Goal: Task Accomplishment & Management: Use online tool/utility

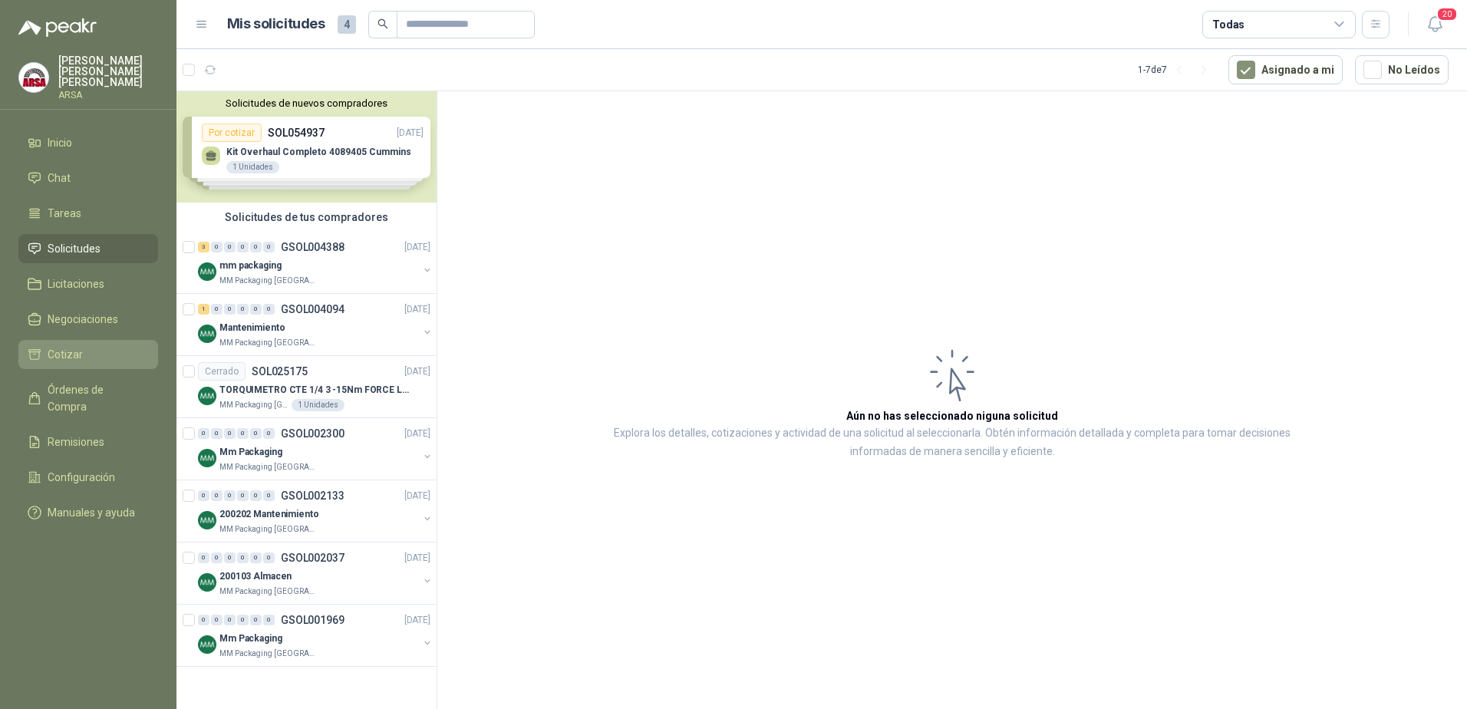
click at [87, 346] on li "Cotizar" at bounding box center [88, 354] width 121 height 17
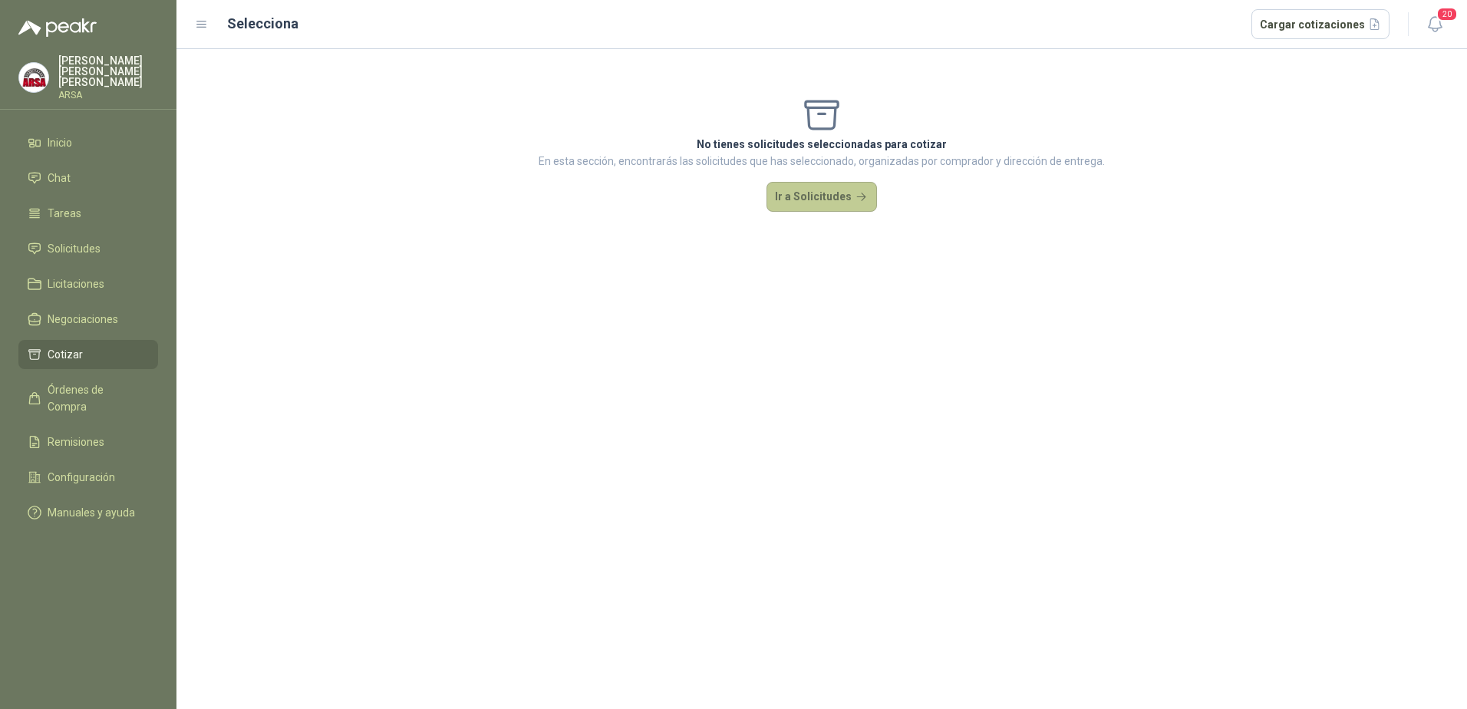
click at [828, 204] on button "Ir a Solicitudes" at bounding box center [821, 197] width 110 height 31
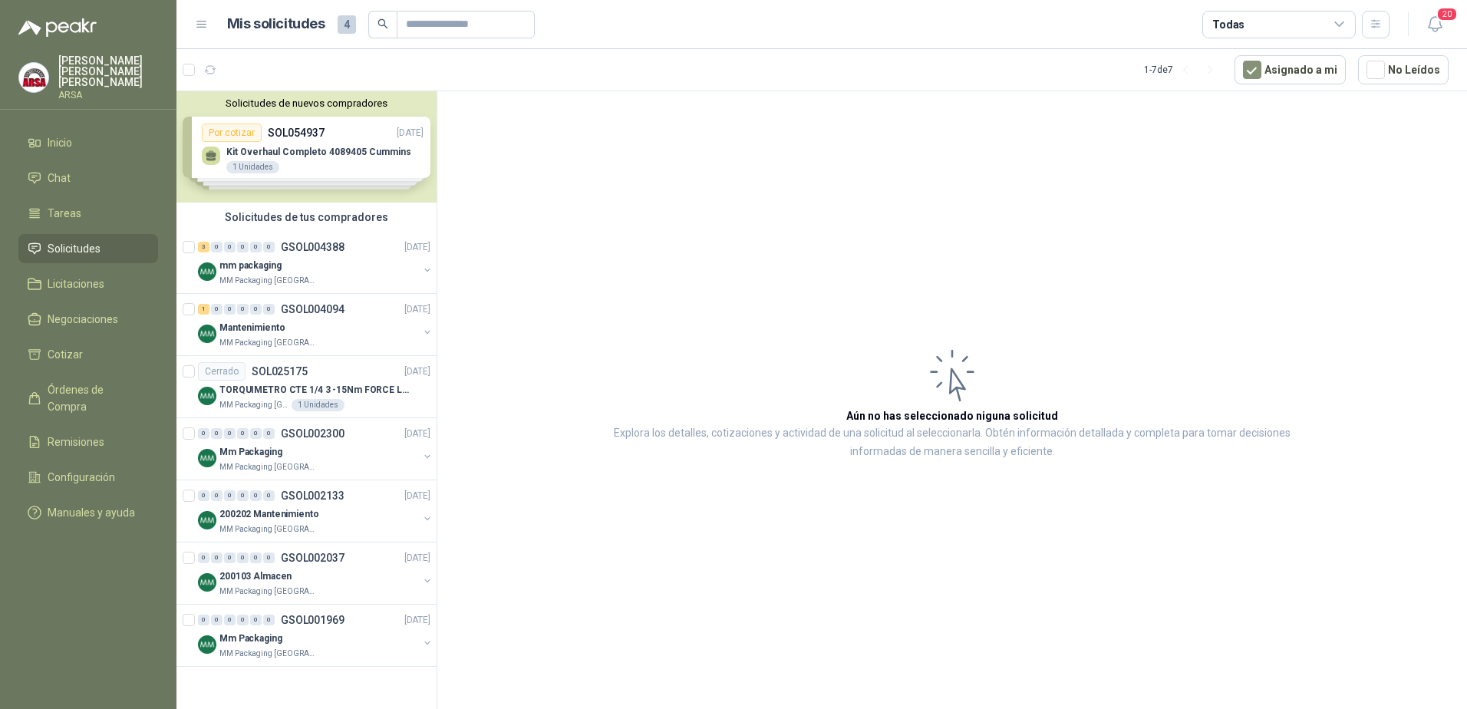
click at [344, 153] on div "Solicitudes de nuevos compradores Por cotizar SOL054937 [DATE] Kit Overhaul Com…" at bounding box center [306, 146] width 260 height 111
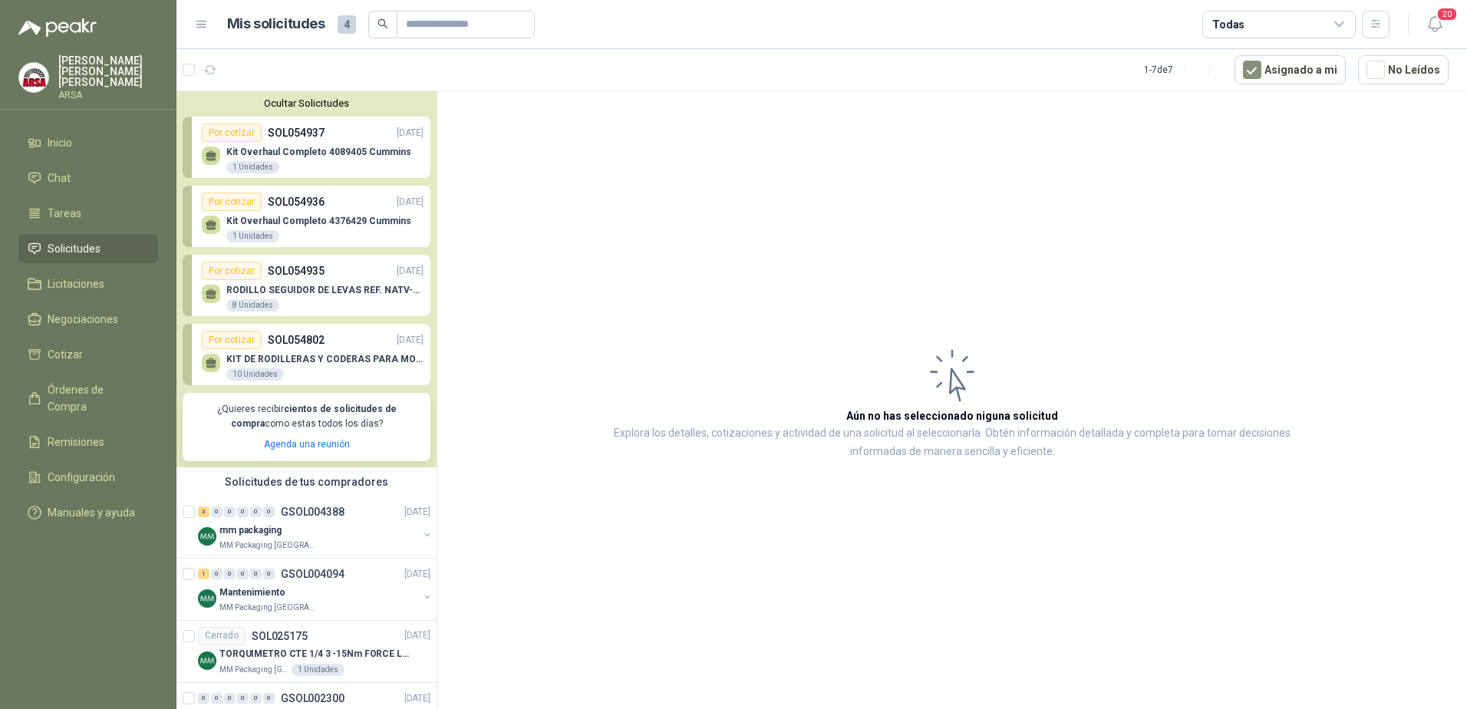
click at [325, 136] on div "Por cotizar SOL054937 [DATE]" at bounding box center [313, 132] width 222 height 18
click at [308, 98] on button "Ocultar Solicitudes" at bounding box center [307, 103] width 248 height 12
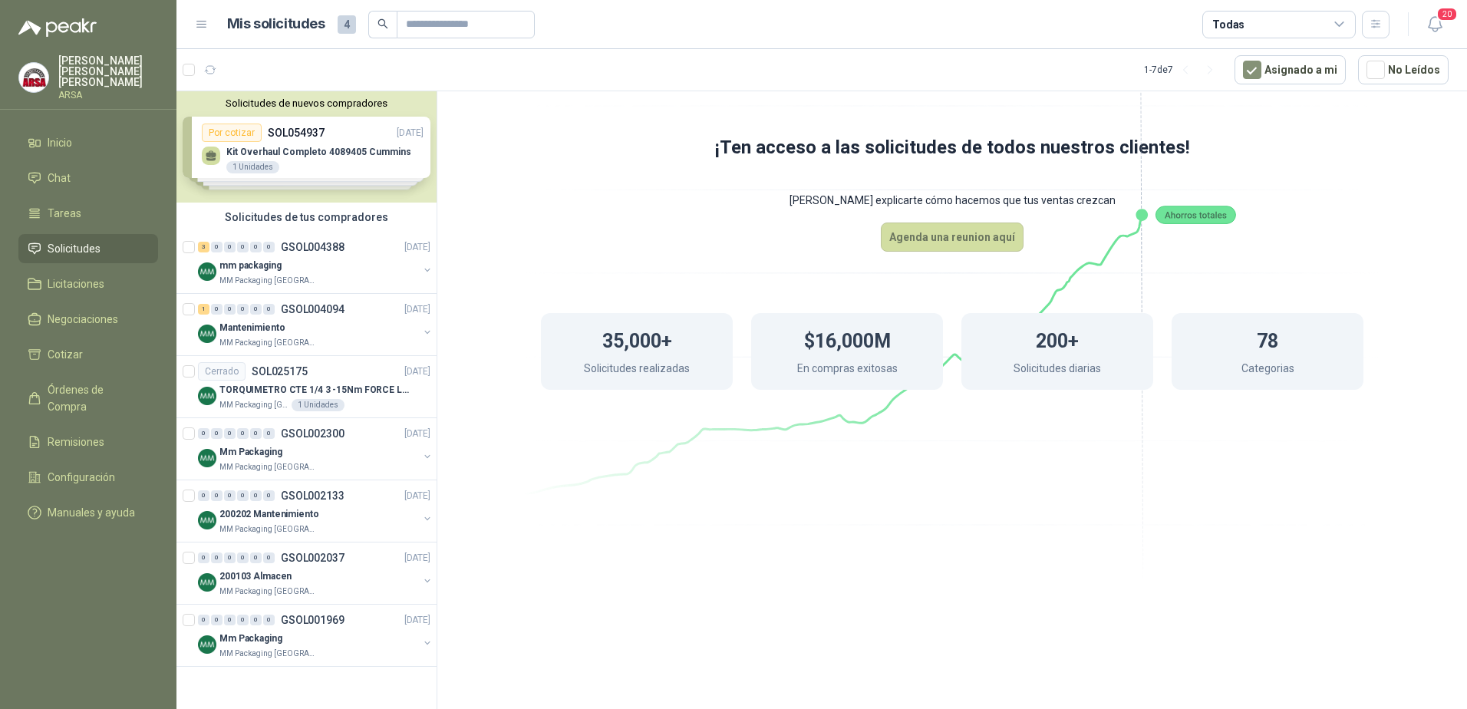
click at [315, 131] on div "Solicitudes de nuevos compradores Por cotizar SOL054937 [DATE] Kit Overhaul Com…" at bounding box center [306, 146] width 260 height 111
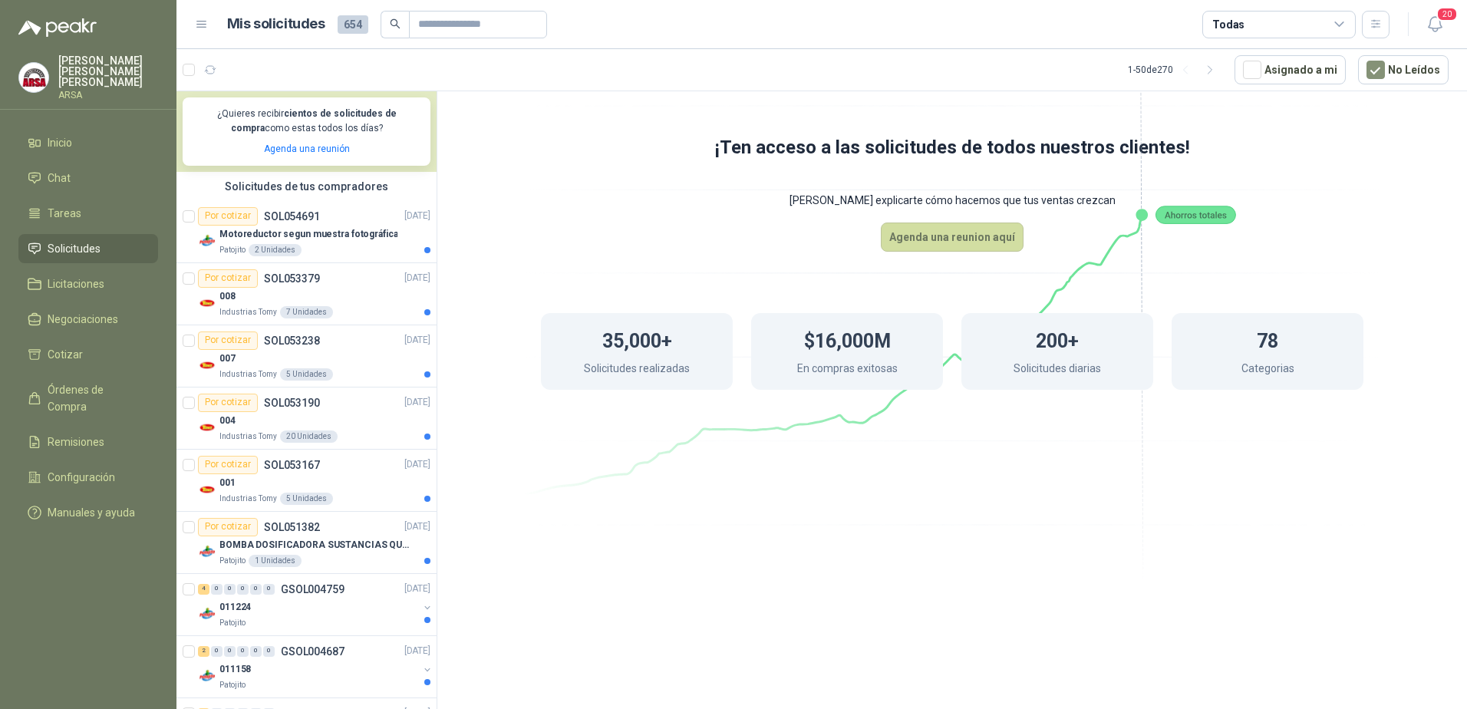
scroll to position [307, 0]
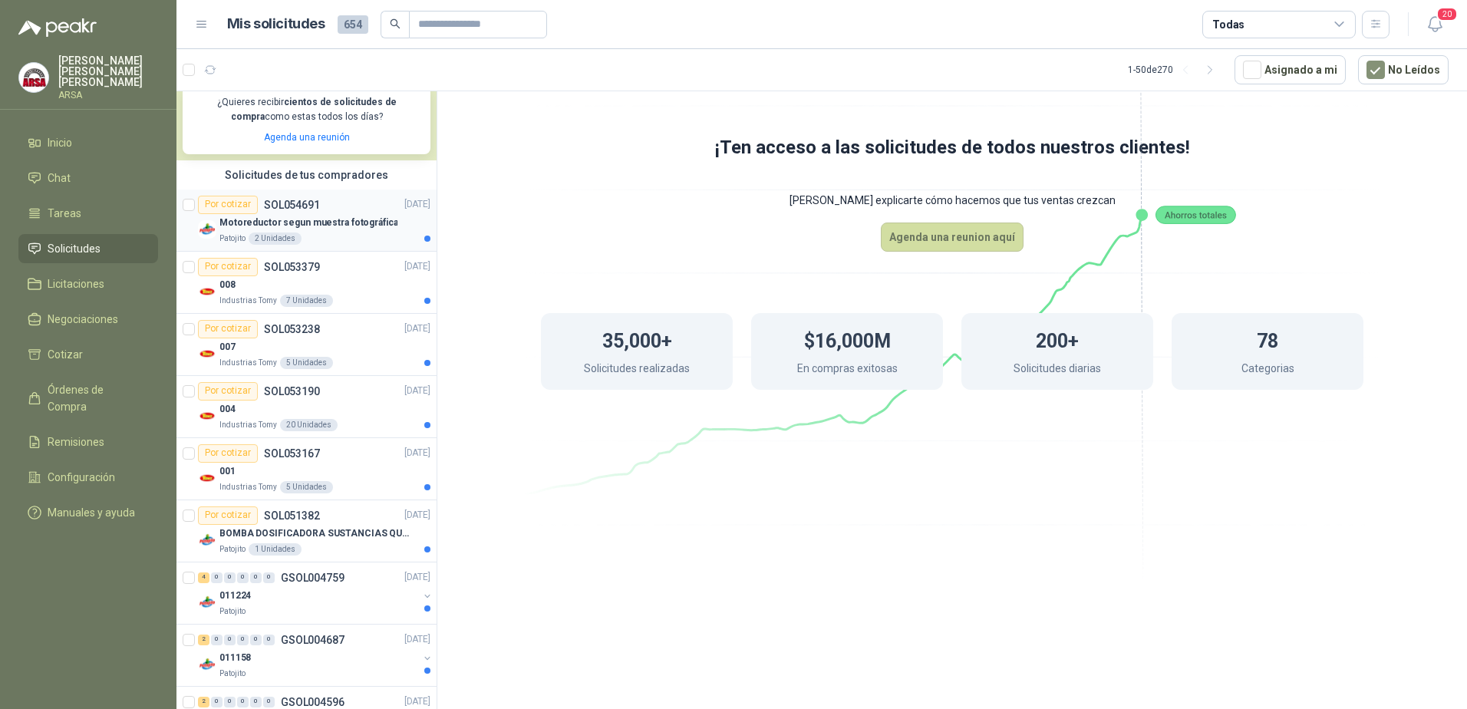
click at [368, 228] on p "Motoreductor segun muestra fotográfica" at bounding box center [308, 223] width 178 height 15
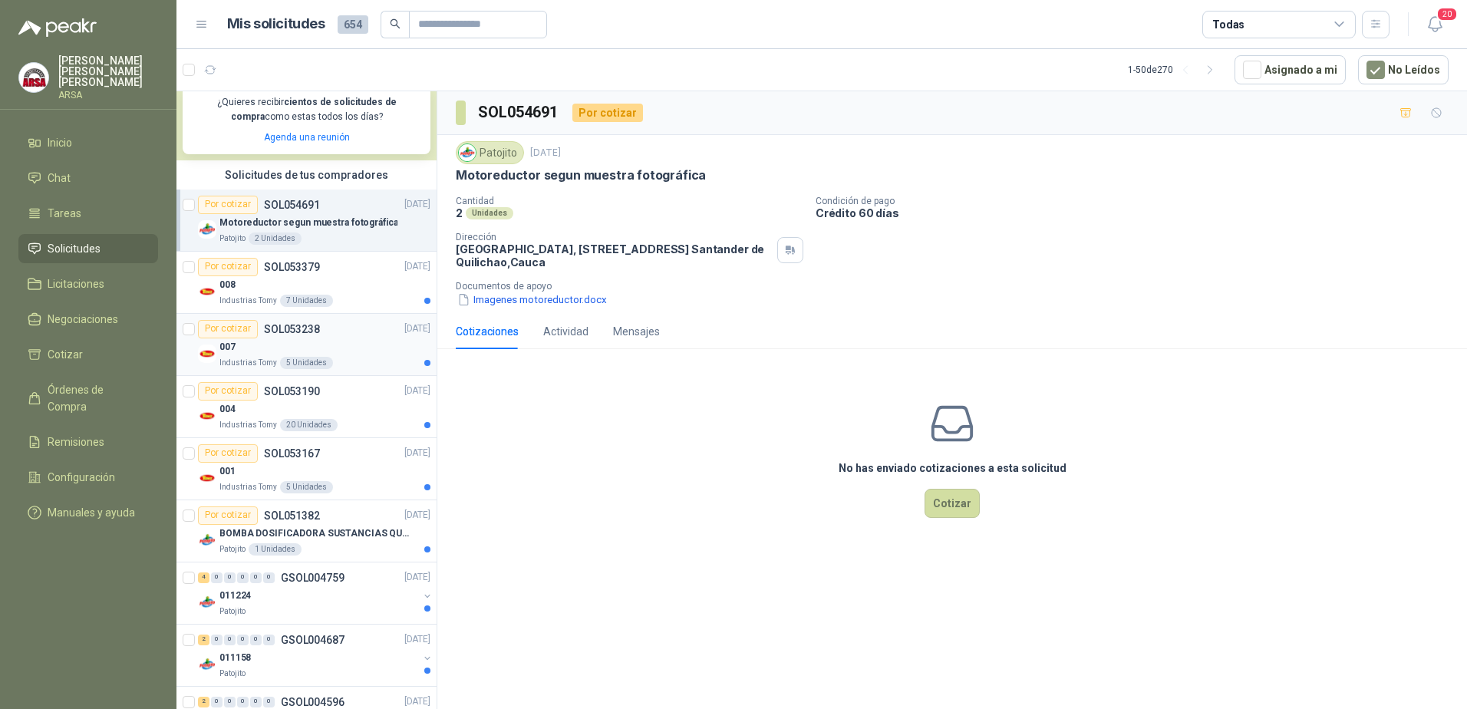
scroll to position [384, 0]
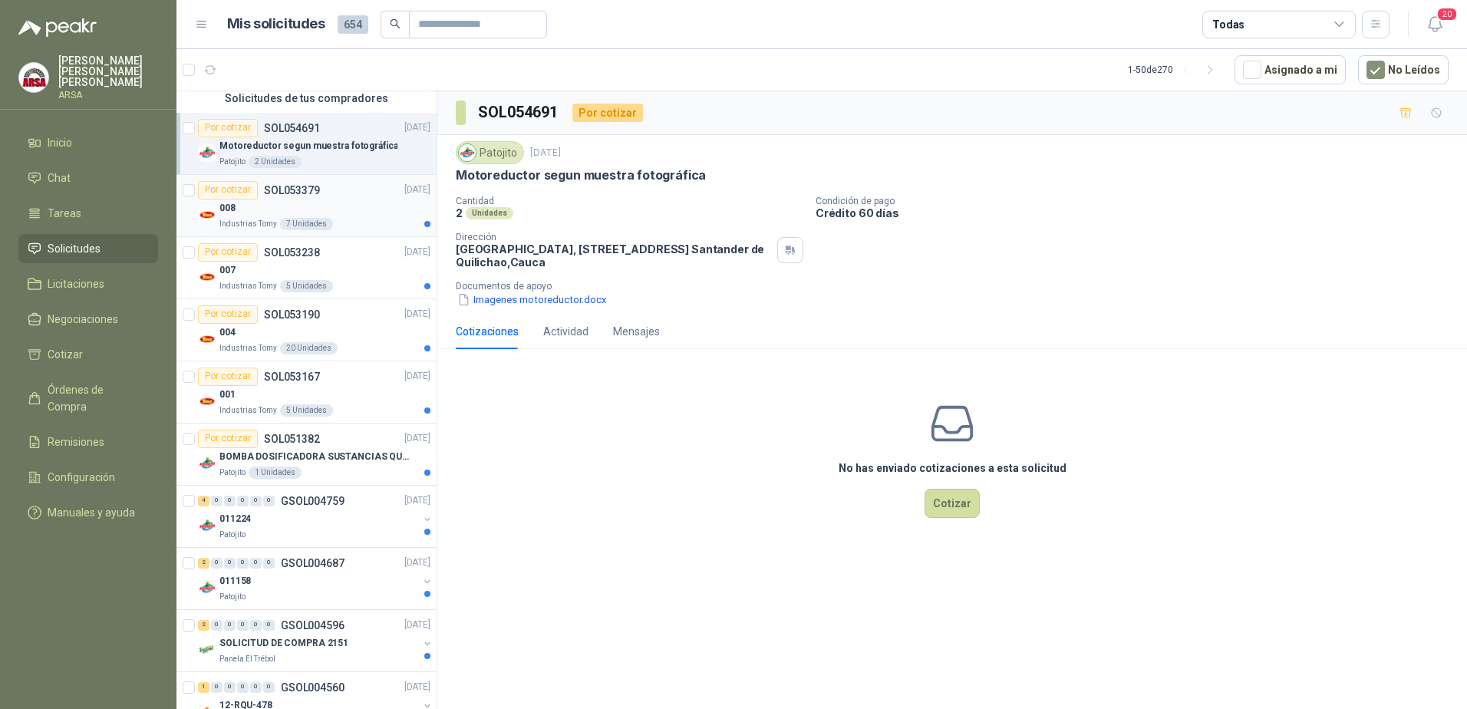
click at [334, 190] on div "Por cotizar SOL053379 [DATE]" at bounding box center [314, 190] width 232 height 18
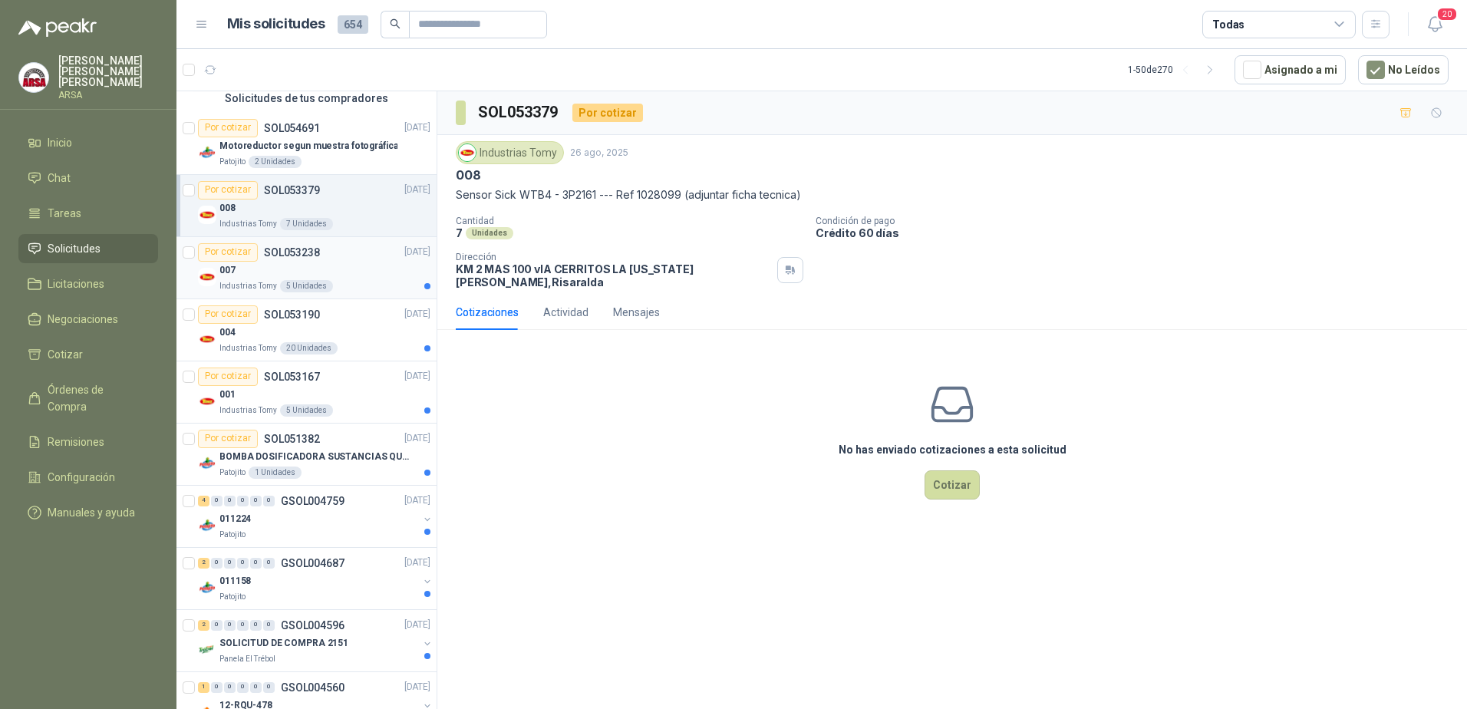
click at [282, 264] on div "007" at bounding box center [324, 271] width 211 height 18
click at [322, 193] on div "Por cotizar SOL053379 [DATE]" at bounding box center [314, 190] width 232 height 18
click at [291, 321] on div "Por cotizar SOL053190" at bounding box center [259, 314] width 122 height 18
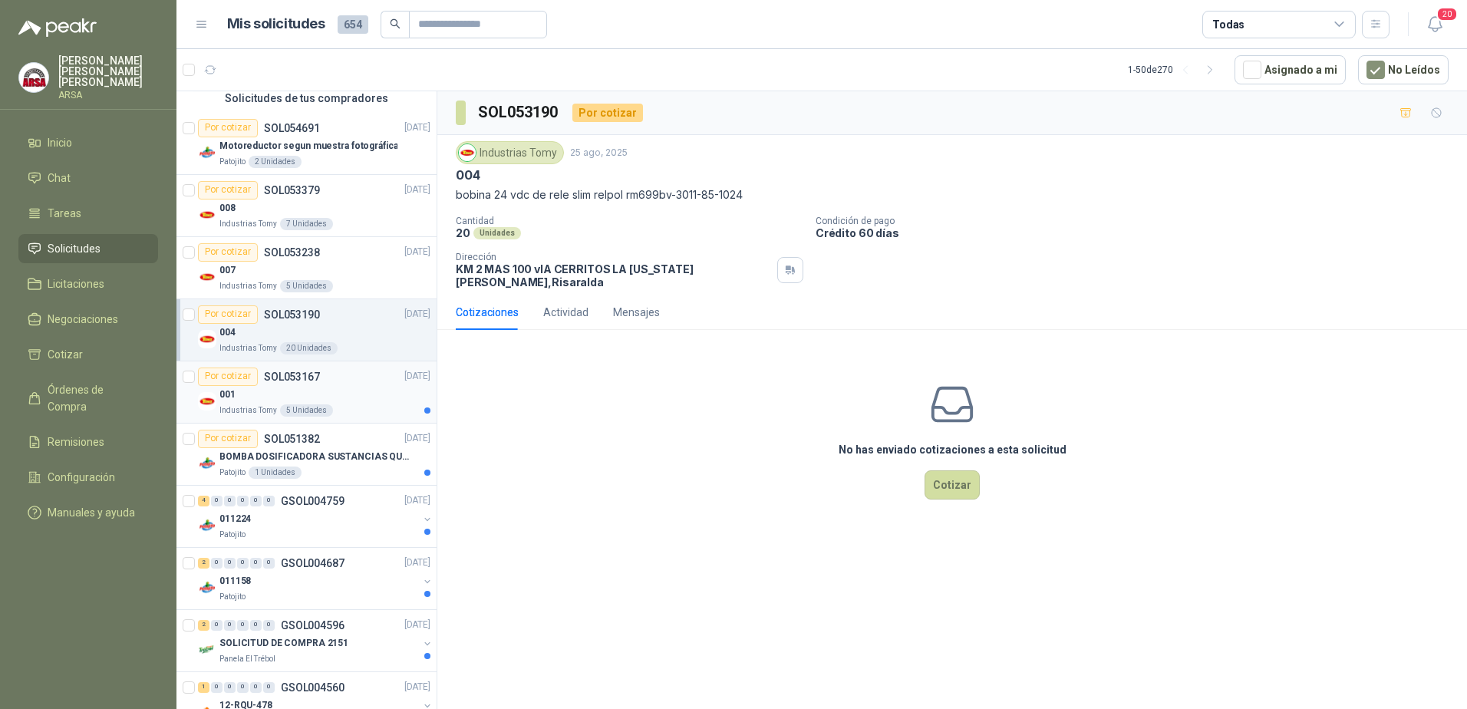
click at [293, 382] on p "SOL053167" at bounding box center [292, 376] width 56 height 11
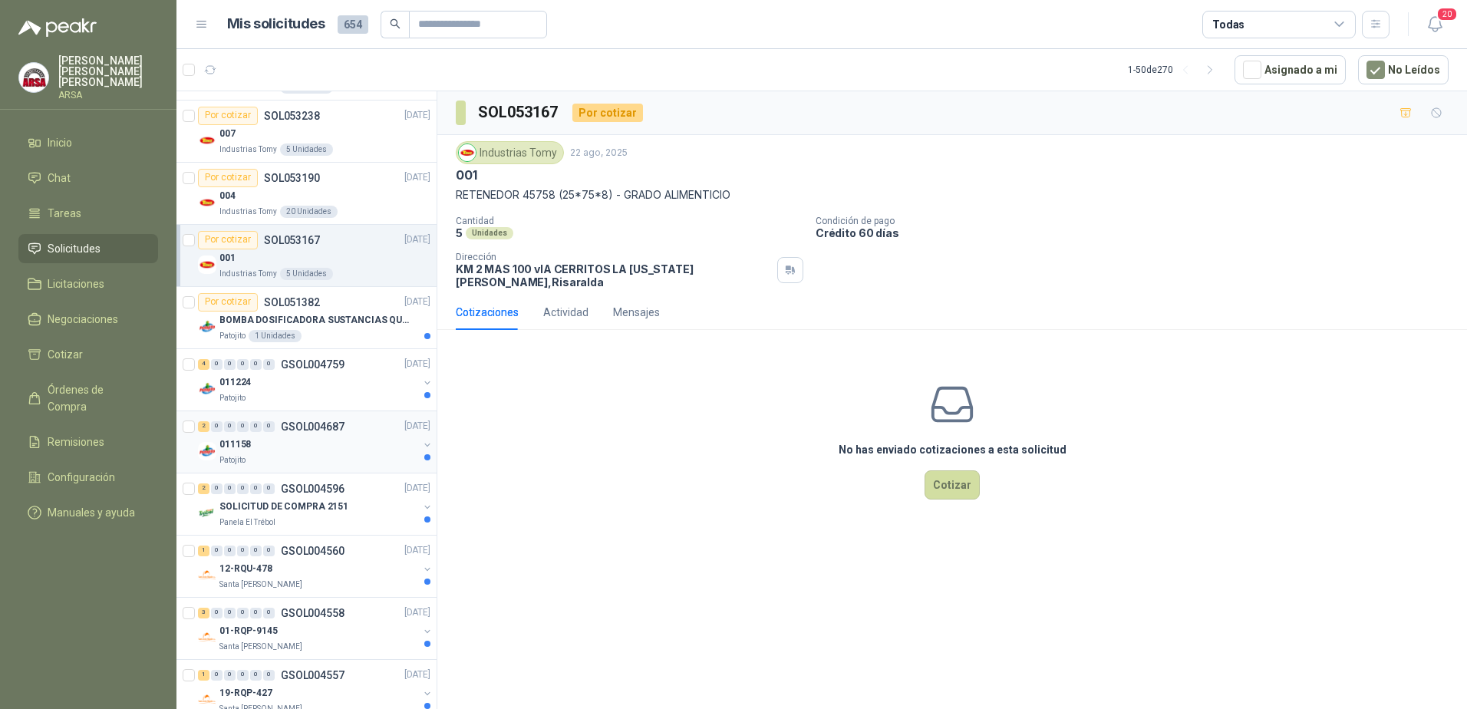
scroll to position [537, 0]
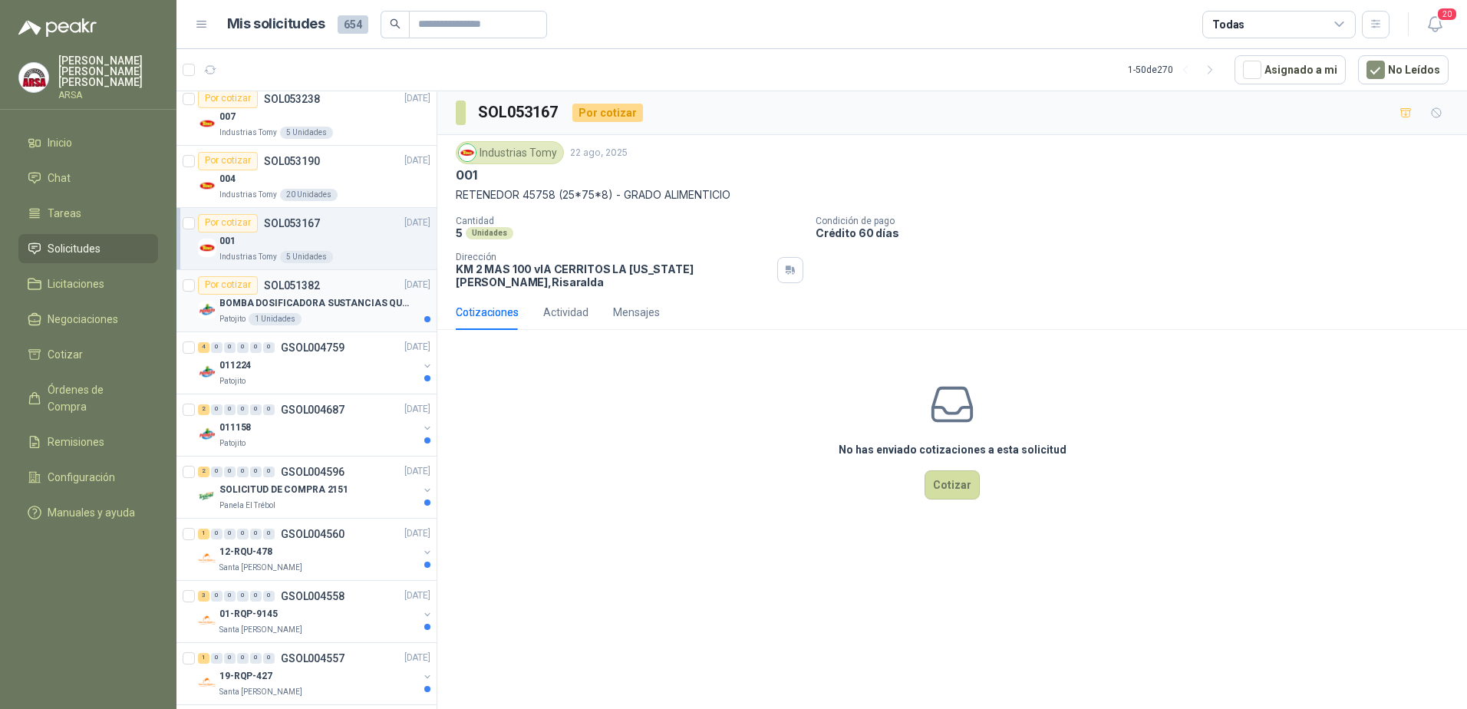
click at [338, 292] on div "Por cotizar SOL051382 [DATE]" at bounding box center [314, 285] width 232 height 18
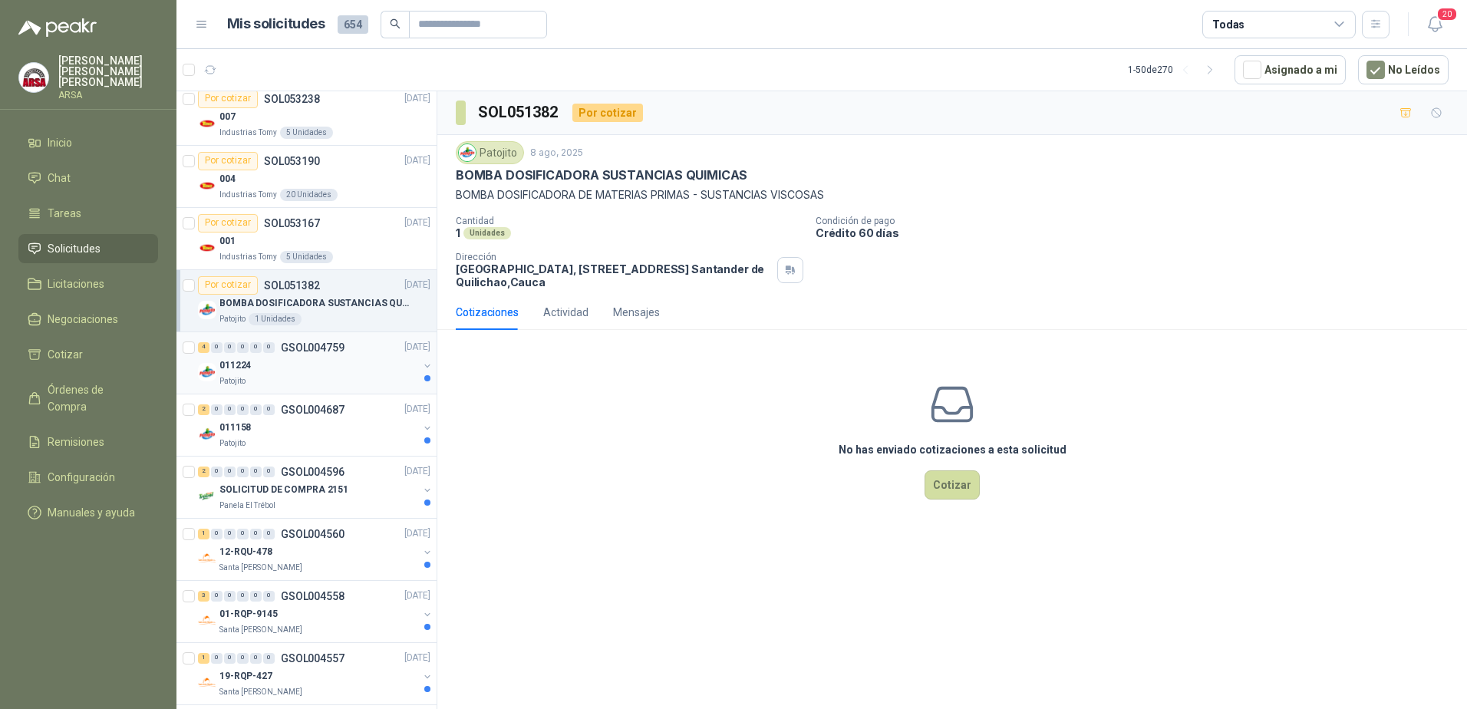
click at [328, 370] on div "011224" at bounding box center [318, 366] width 199 height 18
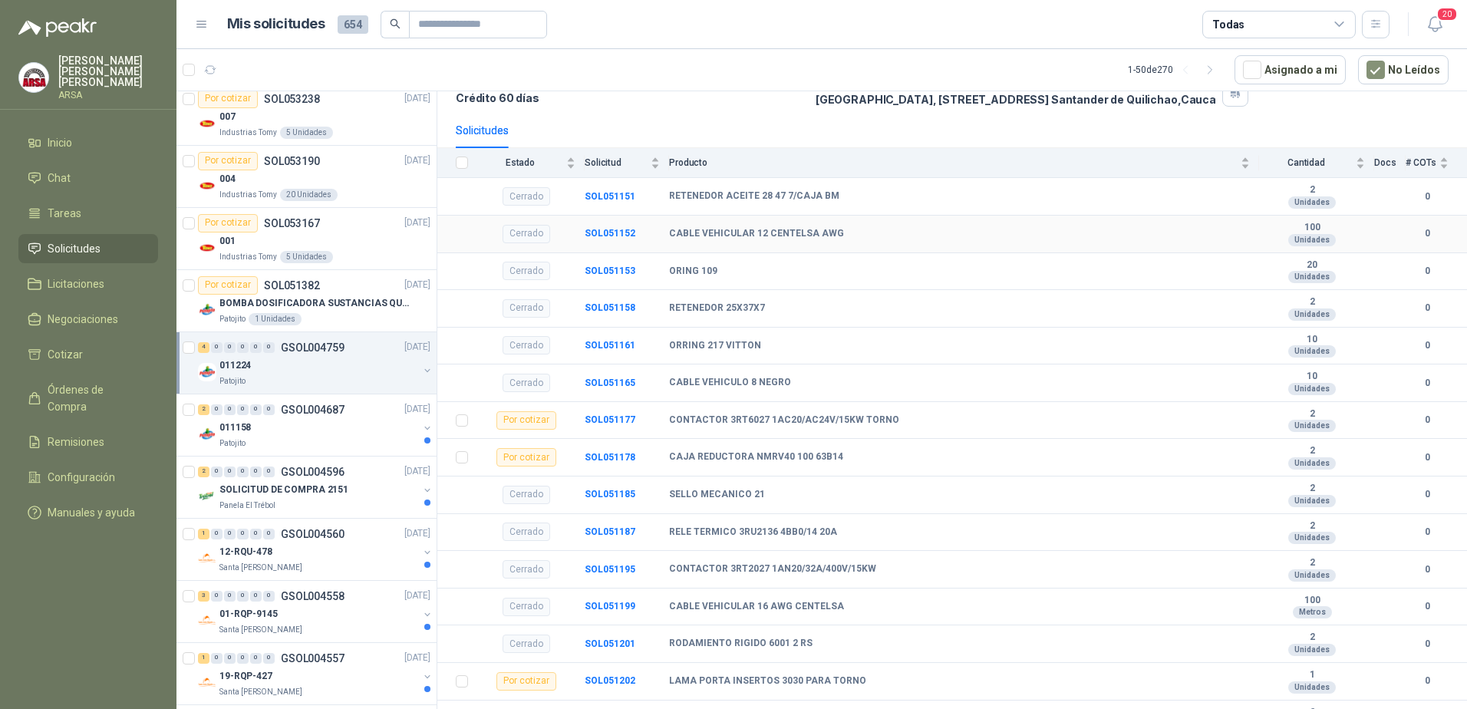
scroll to position [141, 0]
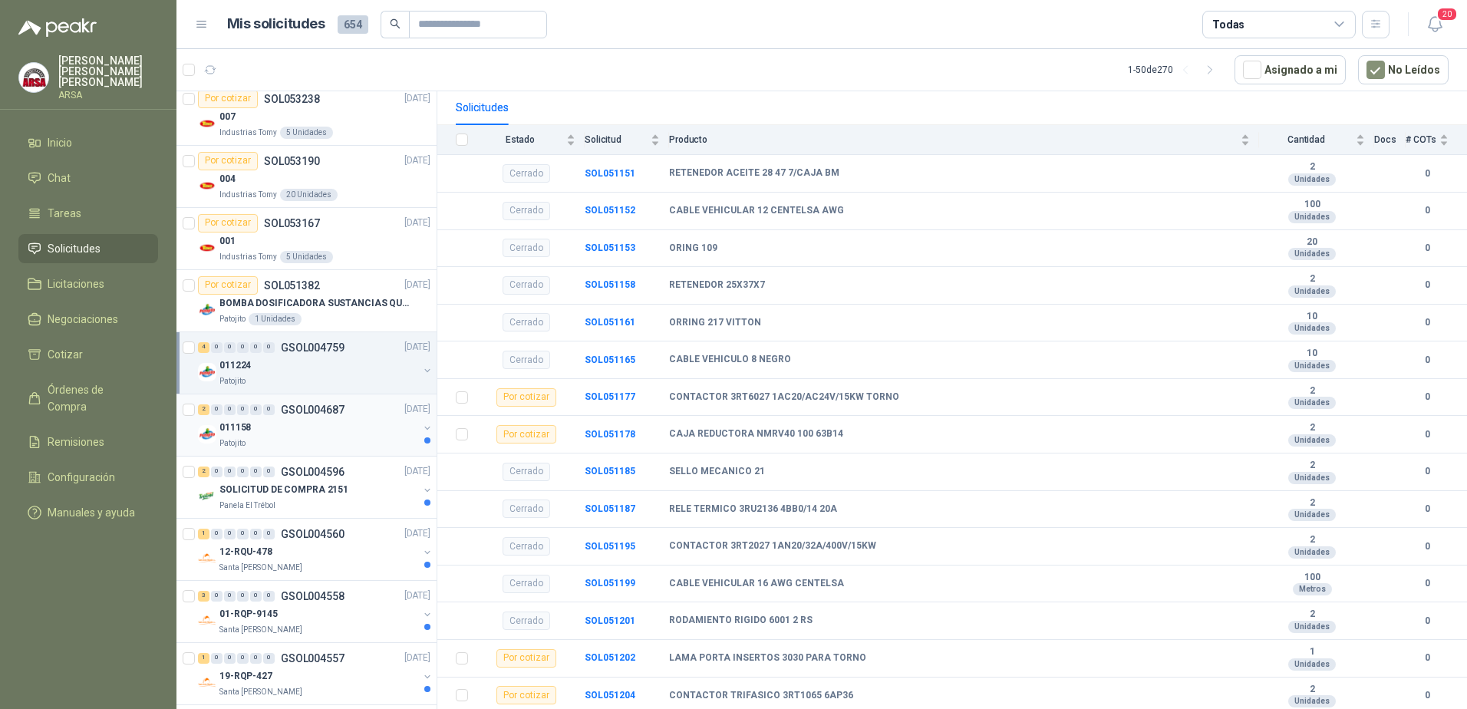
click at [291, 433] on div "011158" at bounding box center [318, 428] width 199 height 18
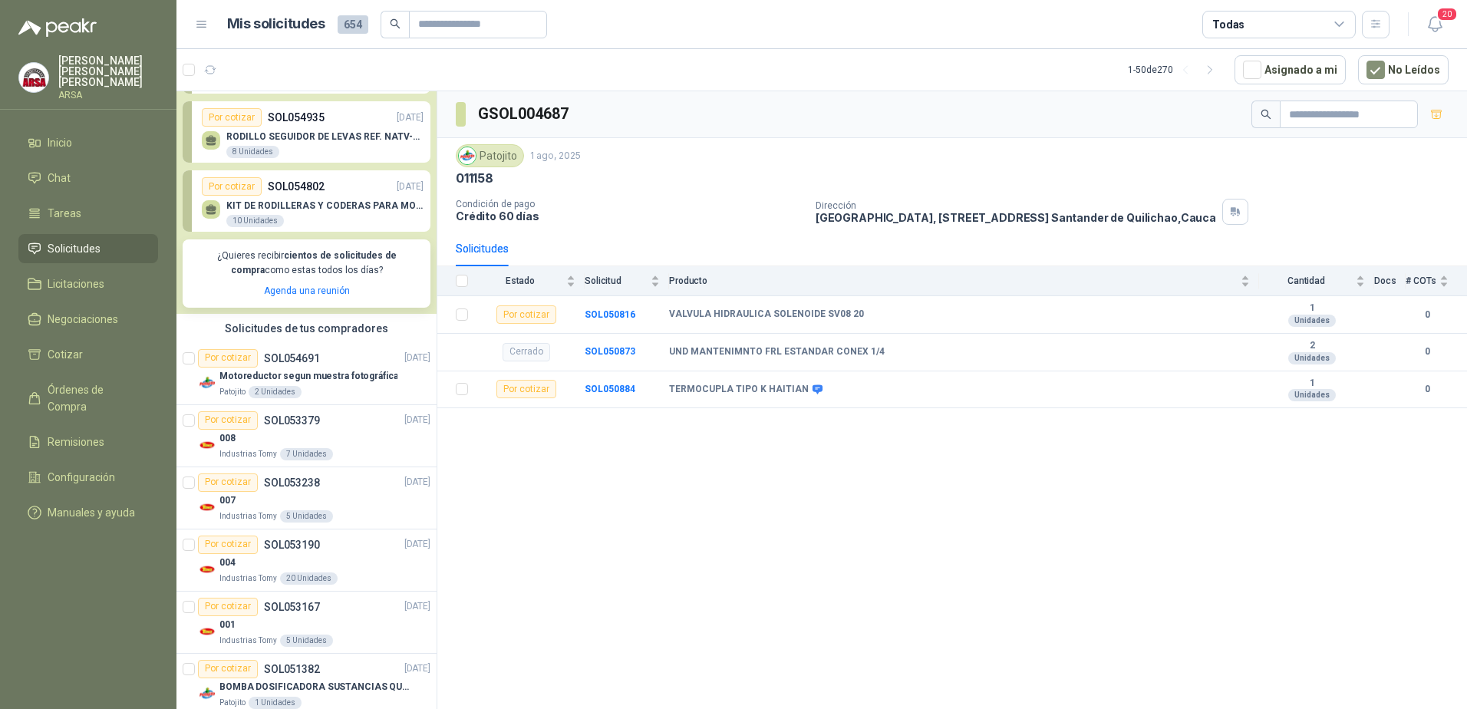
scroll to position [230, 0]
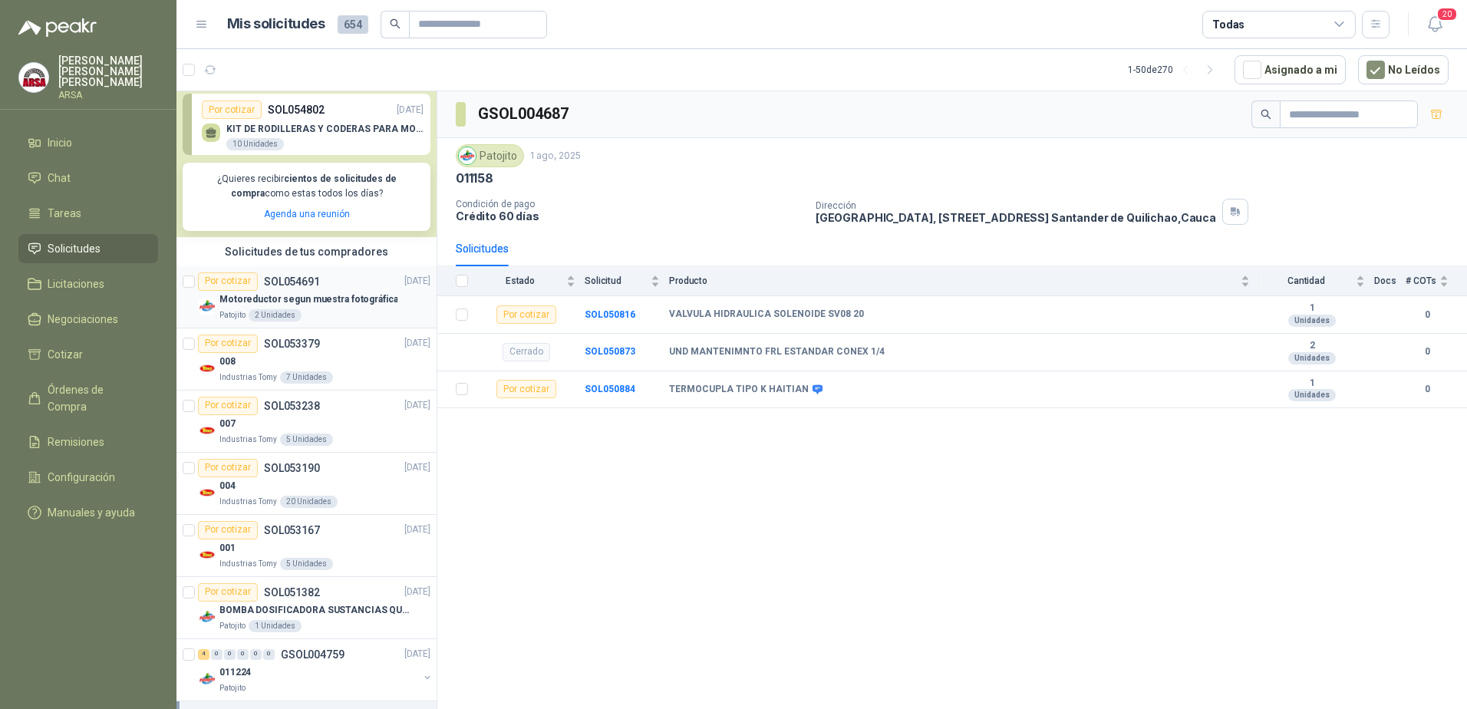
click at [352, 301] on p "Motoreductor segun muestra fotográfica" at bounding box center [308, 299] width 178 height 15
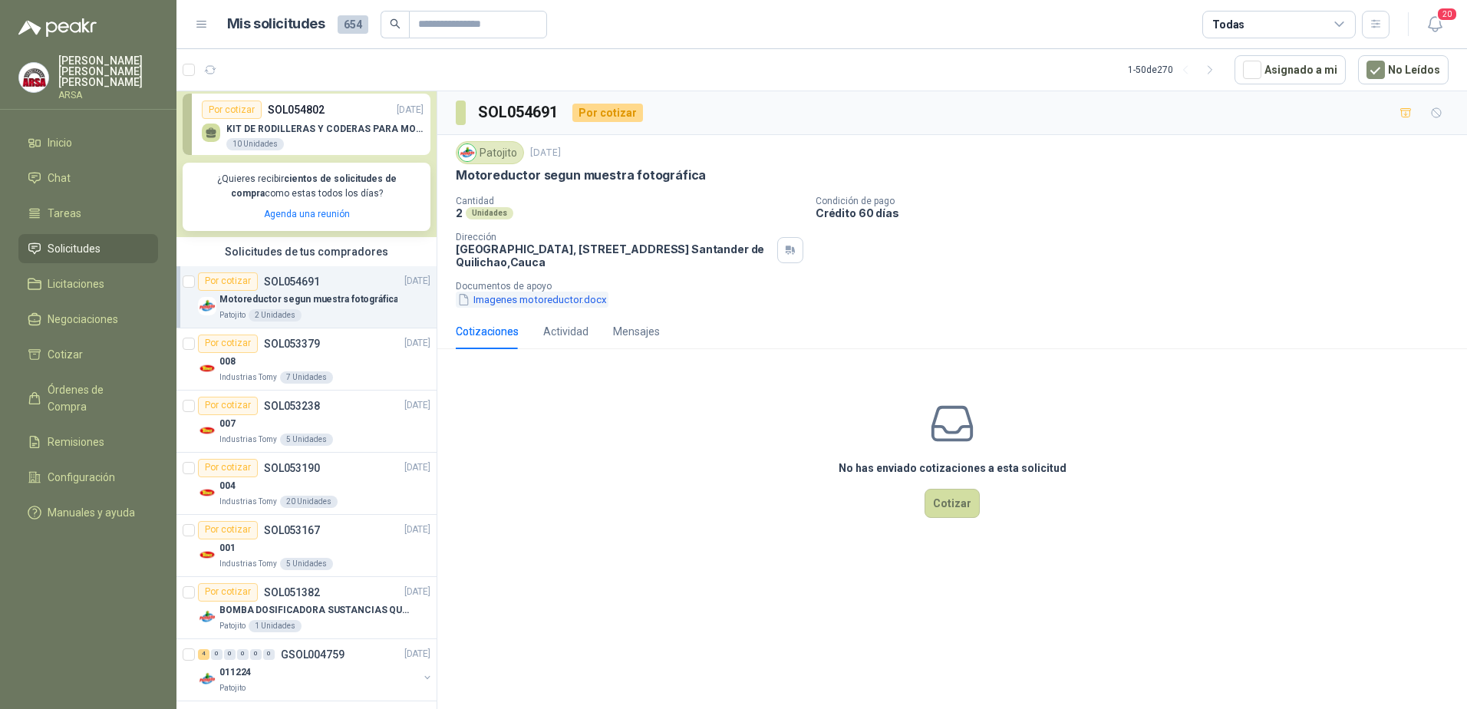
click at [565, 297] on button "Imagenes motoreductor.docx" at bounding box center [532, 299] width 153 height 16
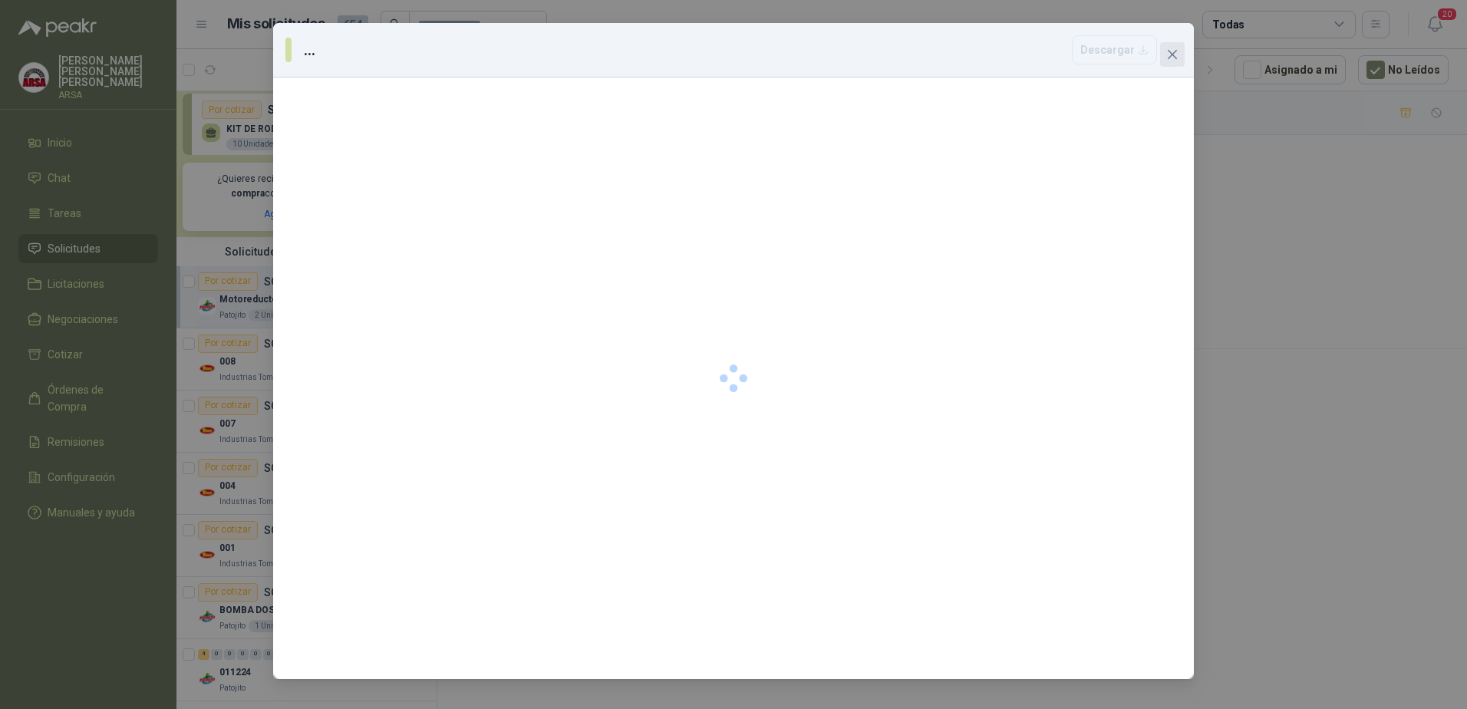
click at [1167, 55] on icon "close" at bounding box center [1172, 54] width 12 height 12
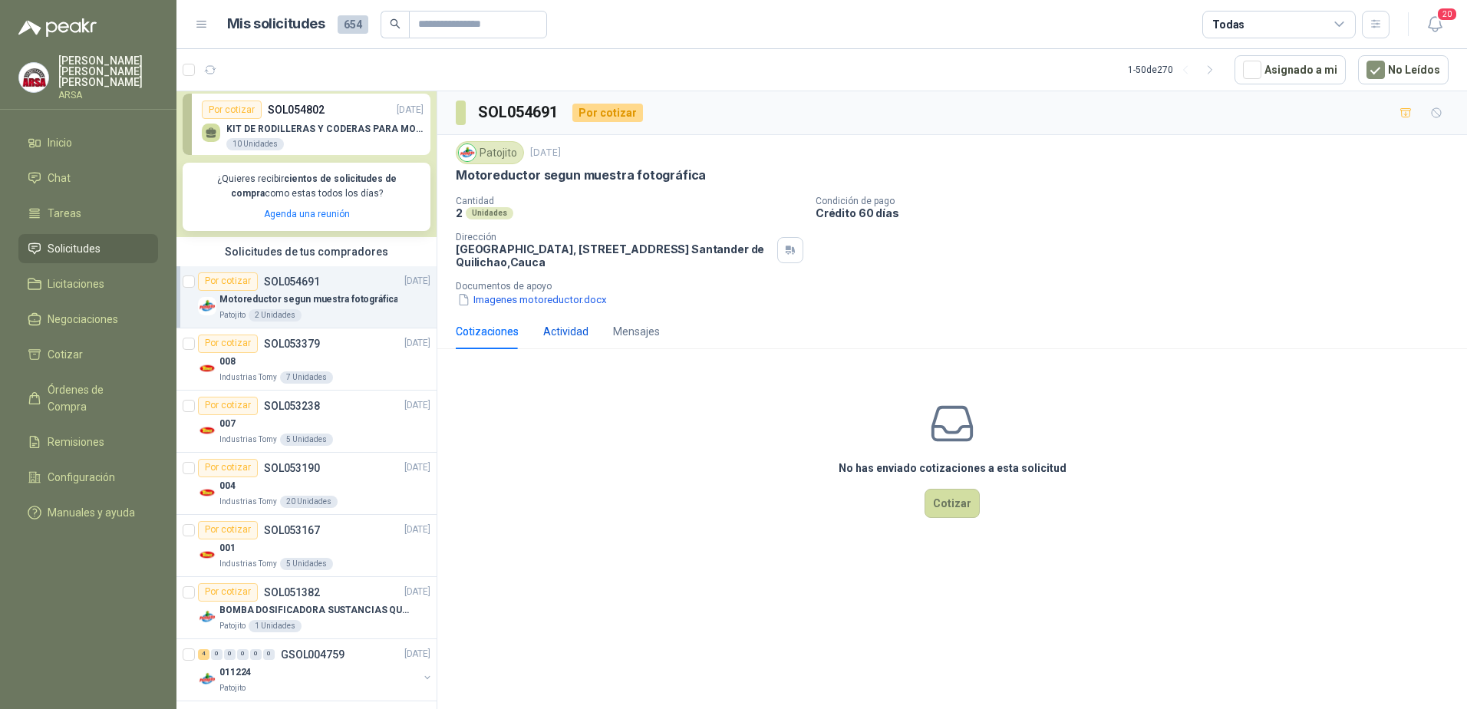
click at [557, 327] on div "Actividad" at bounding box center [565, 331] width 45 height 17
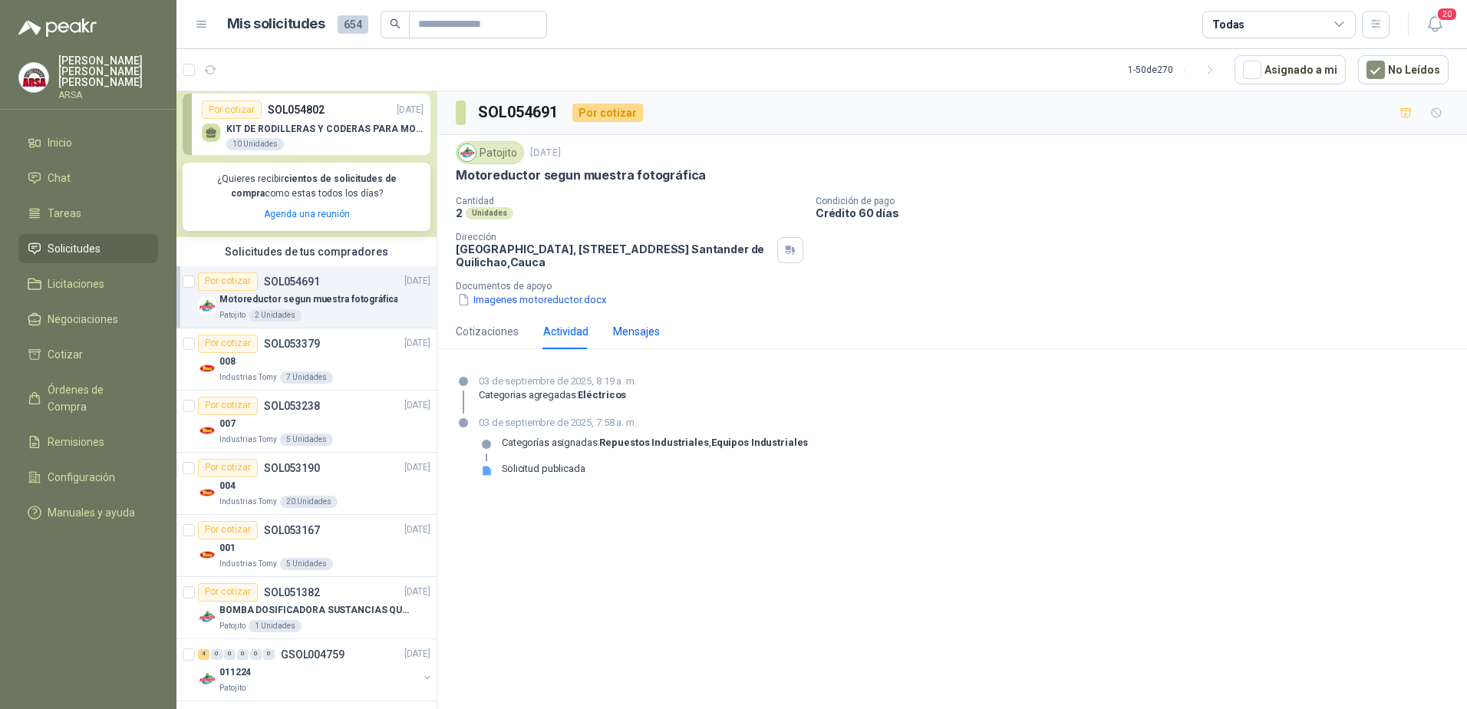
click at [647, 332] on div "Mensajes" at bounding box center [636, 331] width 47 height 17
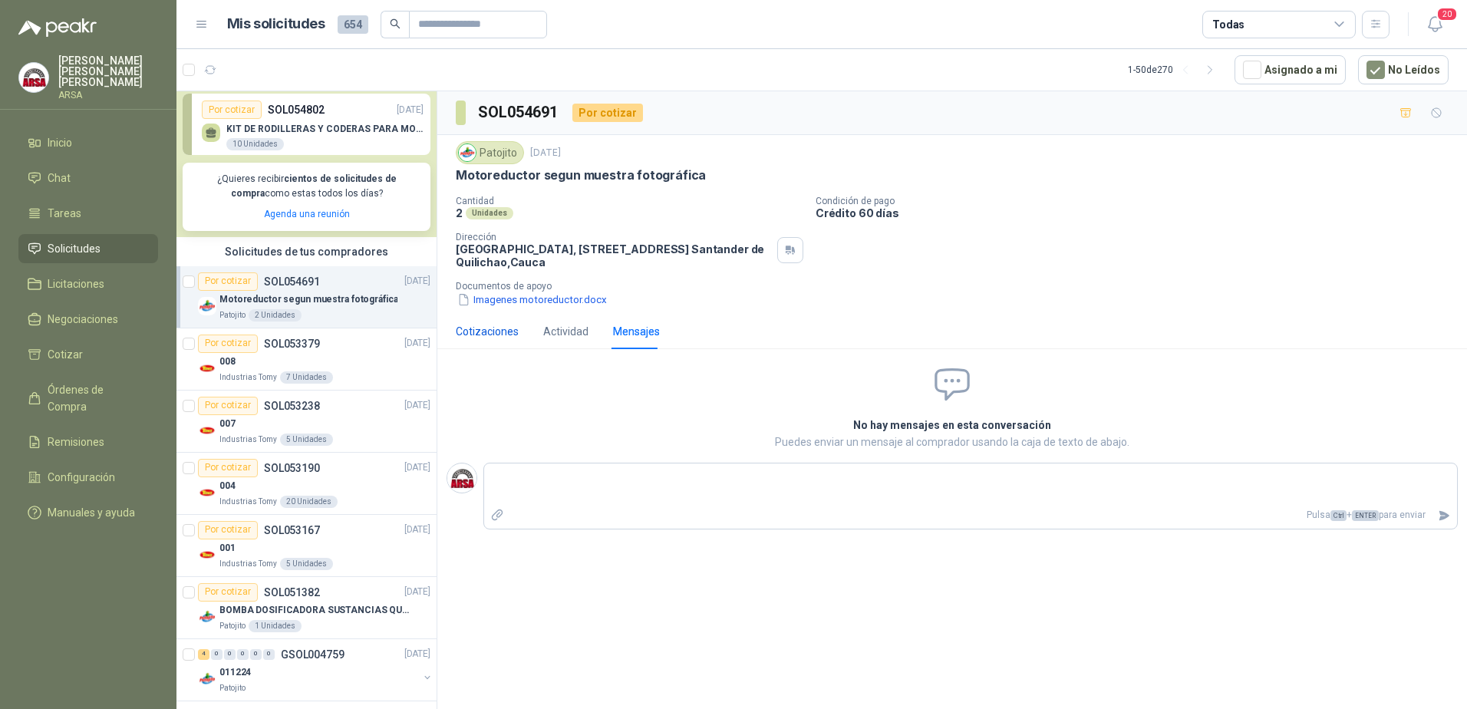
click at [479, 326] on div "Cotizaciones" at bounding box center [487, 331] width 63 height 17
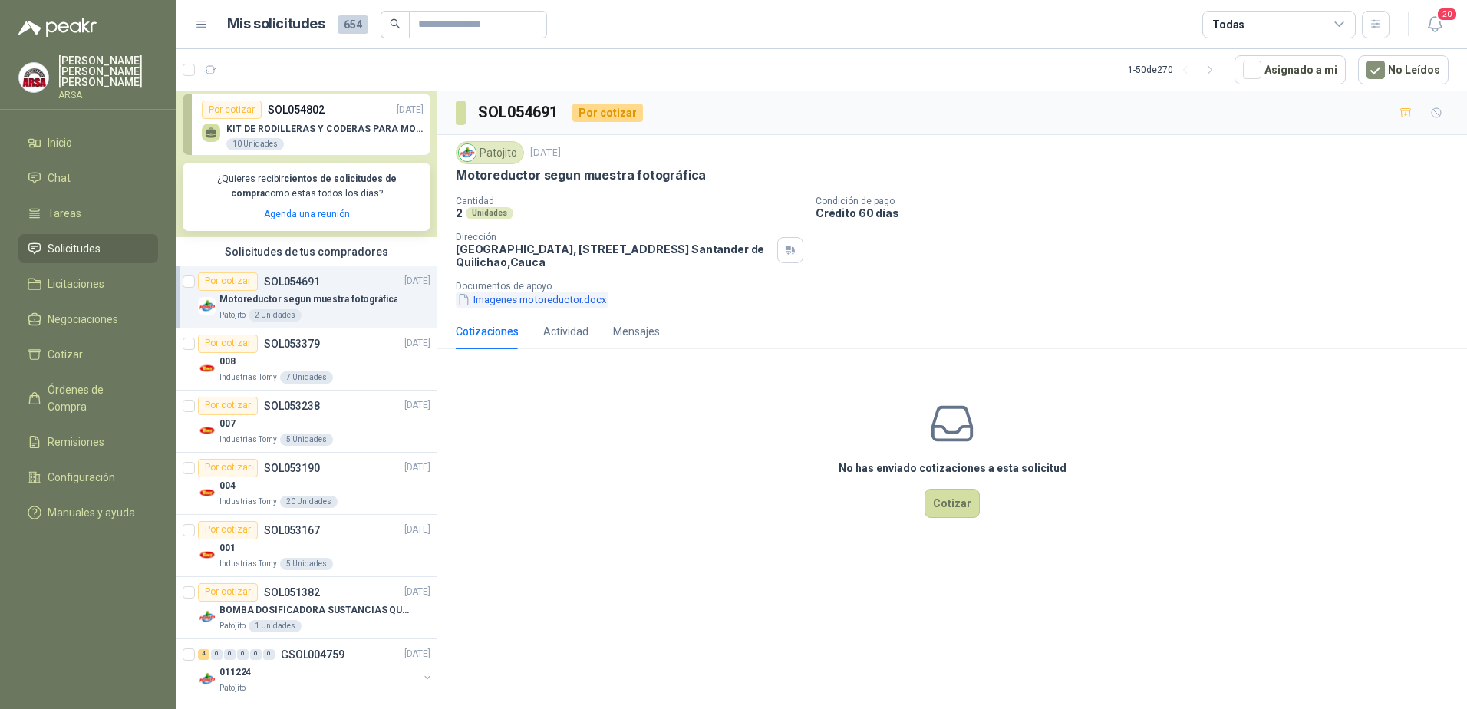
click at [527, 295] on button "Imagenes motoreductor.docx" at bounding box center [532, 299] width 153 height 16
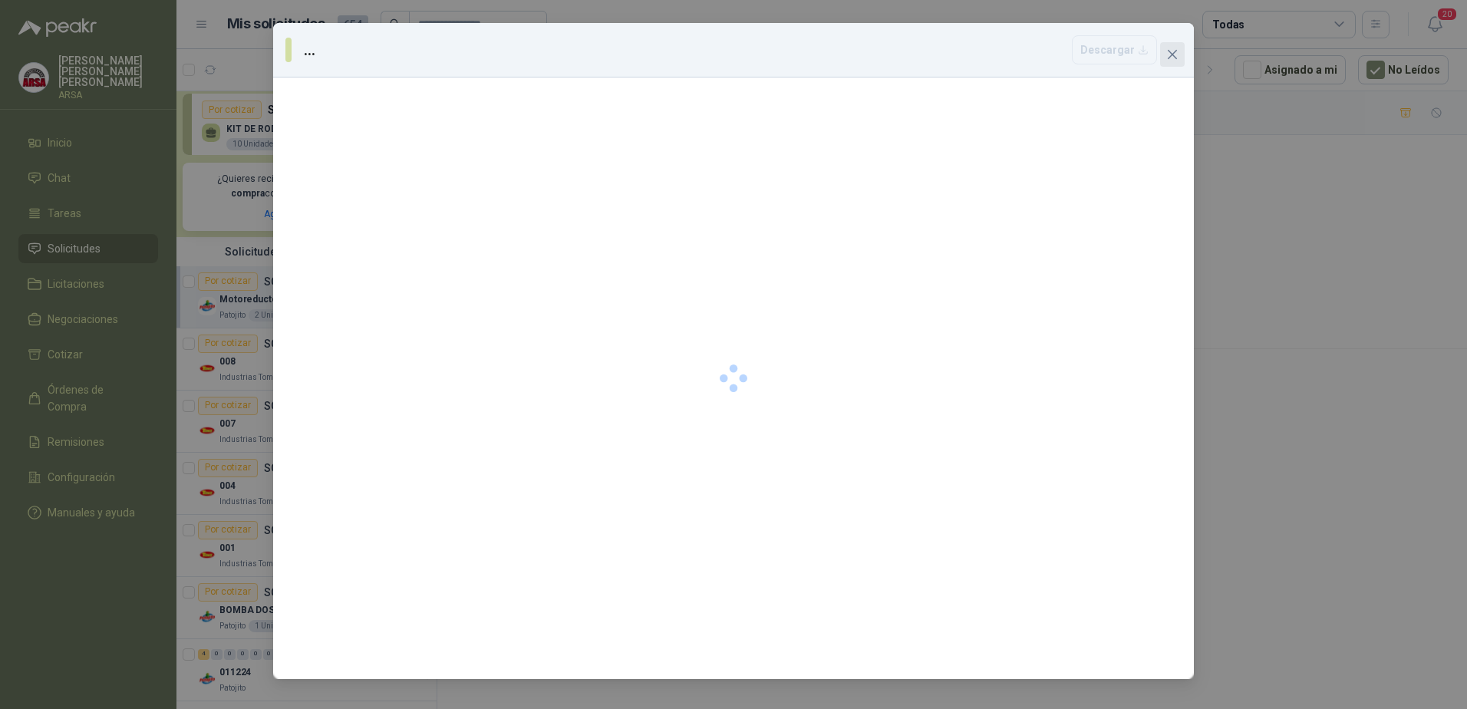
click at [1167, 51] on icon "close" at bounding box center [1172, 54] width 12 height 12
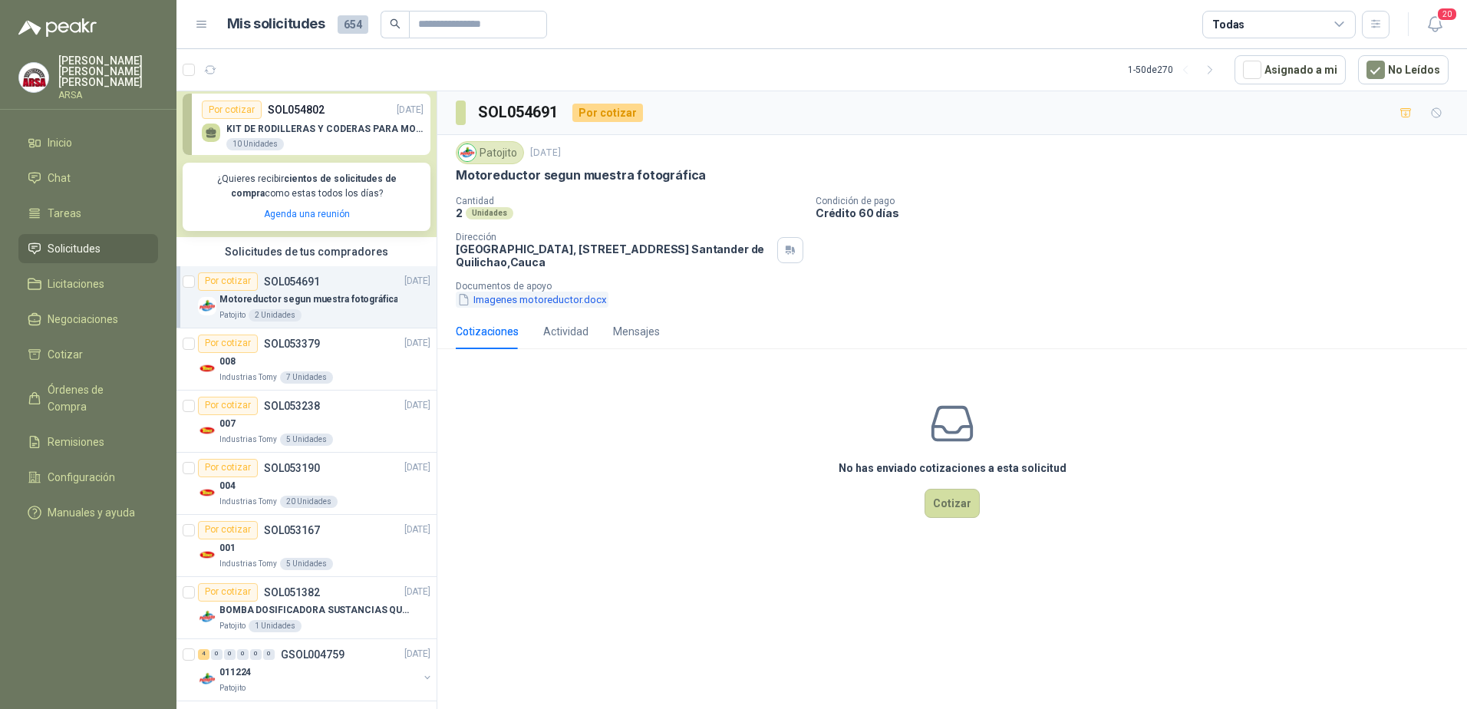
click at [536, 300] on button "Imagenes motoreductor.docx" at bounding box center [532, 299] width 153 height 16
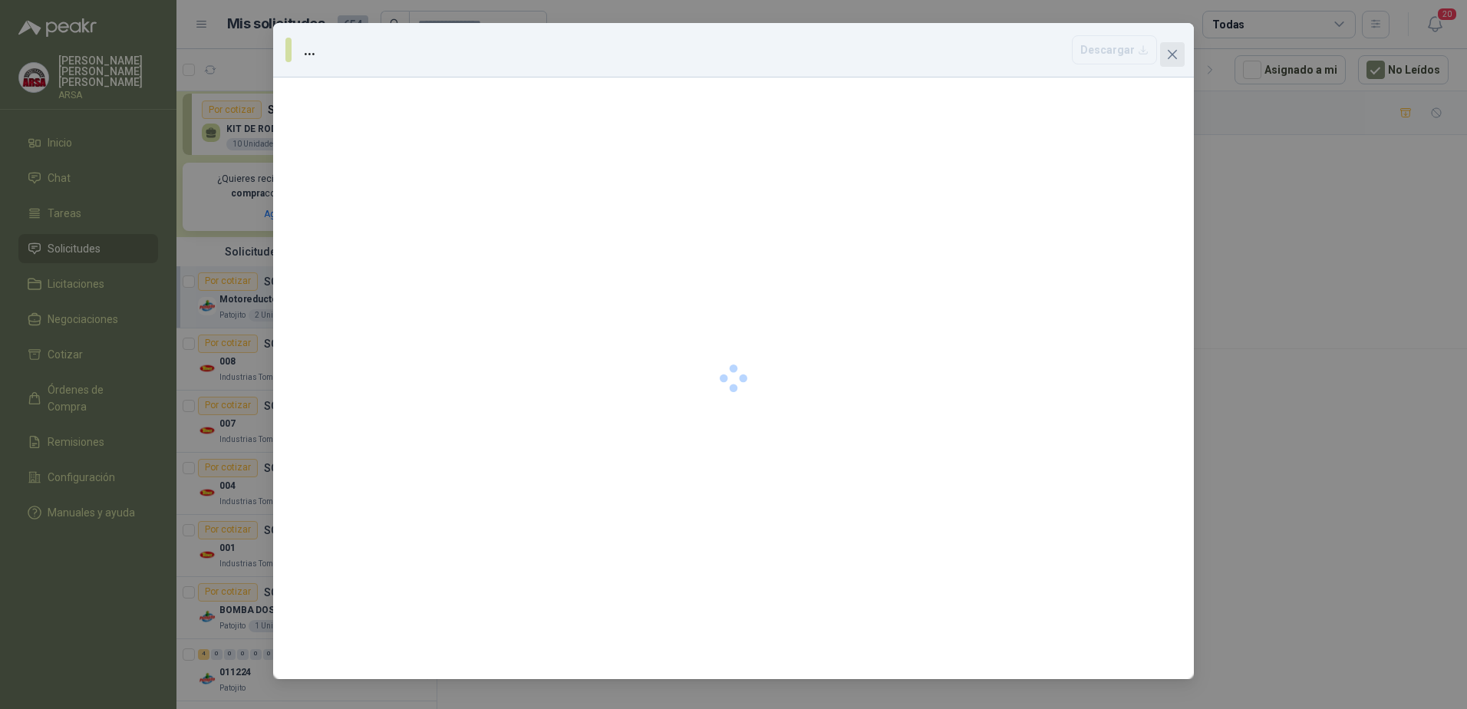
click at [1170, 58] on icon "close" at bounding box center [1171, 54] width 9 height 9
